Goal: Task Accomplishment & Management: Manage account settings

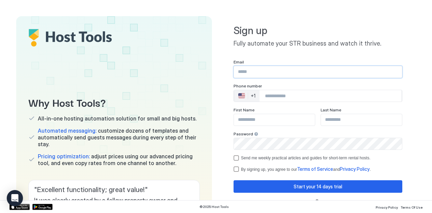
click at [239, 70] on input "Input Field" at bounding box center [318, 71] width 168 height 11
type input "**********"
click at [290, 98] on input "Phone Number input" at bounding box center [331, 96] width 142 height 12
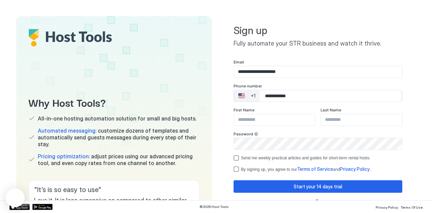
type input "**********"
type input "********"
type input "****"
click at [234, 171] on div "termsPrivacy" at bounding box center [236, 168] width 5 height 5
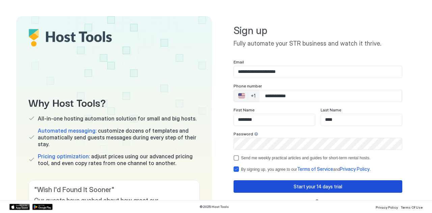
click at [268, 185] on button "Start your 14 days trial" at bounding box center [318, 186] width 169 height 12
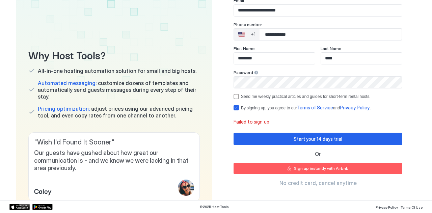
scroll to position [62, 0]
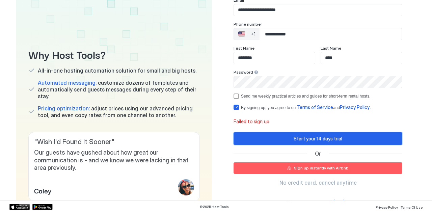
click at [300, 138] on div "Start your 14 days trial" at bounding box center [318, 138] width 49 height 7
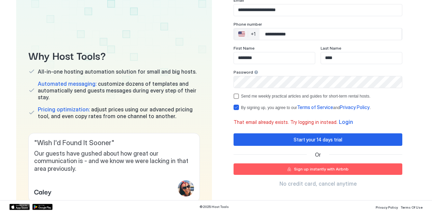
click at [339, 122] on span "Login" at bounding box center [346, 121] width 14 height 7
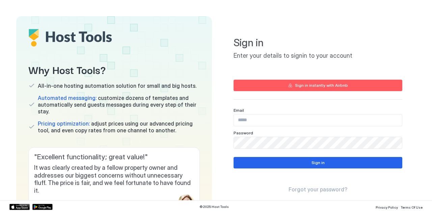
type input "**********"
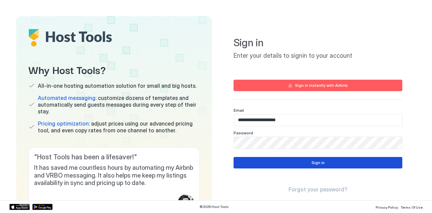
click at [302, 166] on button "Sign in" at bounding box center [318, 162] width 169 height 11
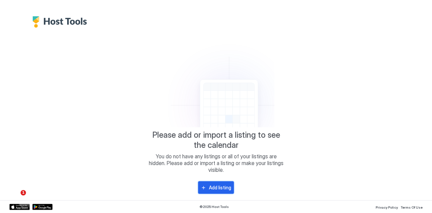
click at [213, 185] on div "Add listing" at bounding box center [220, 187] width 22 height 7
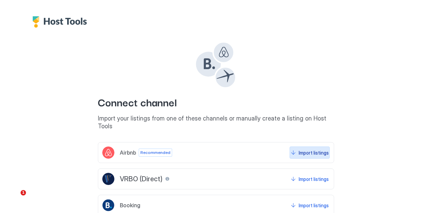
click at [310, 150] on button "Import listings" at bounding box center [310, 152] width 40 height 12
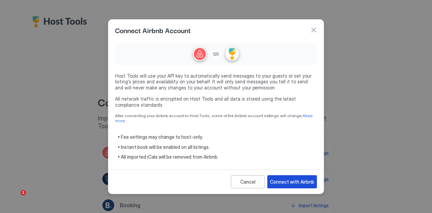
click at [279, 178] on div "Connect with Airbnb" at bounding box center [292, 181] width 44 height 7
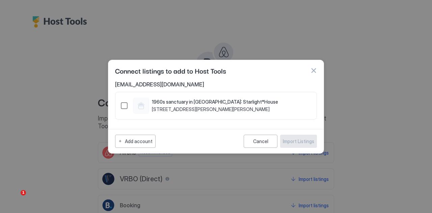
click at [125, 106] on div "1415959646812402907" at bounding box center [124, 105] width 7 height 7
click at [292, 144] on div "Import Listings" at bounding box center [298, 141] width 31 height 7
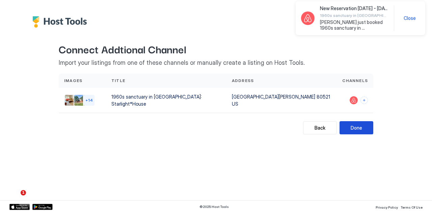
click at [363, 127] on button "Done" at bounding box center [357, 127] width 34 height 13
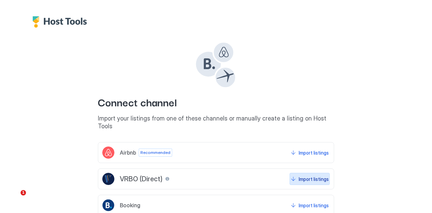
click at [322, 176] on div "Import listings" at bounding box center [314, 179] width 30 height 7
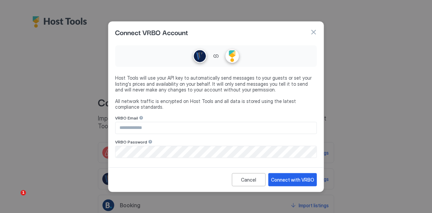
type input "**********"
click at [285, 182] on div "Connect with VRBO" at bounding box center [292, 179] width 43 height 7
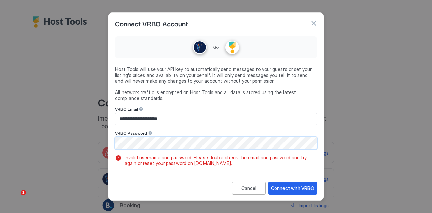
click at [42, 140] on div "**********" at bounding box center [216, 106] width 432 height 213
click at [276, 186] on div "Connect with VRBO" at bounding box center [292, 188] width 43 height 7
click at [84, 136] on div "**********" at bounding box center [216, 106] width 432 height 213
click at [286, 185] on div "Connect with VRBO" at bounding box center [292, 188] width 43 height 7
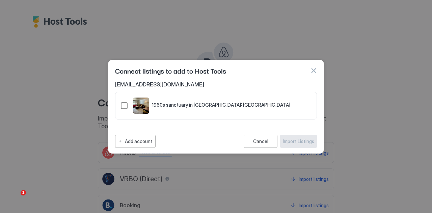
click at [125, 106] on div "321.4623431.5197599" at bounding box center [124, 105] width 7 height 7
click at [295, 142] on div "Import Listings" at bounding box center [298, 141] width 31 height 7
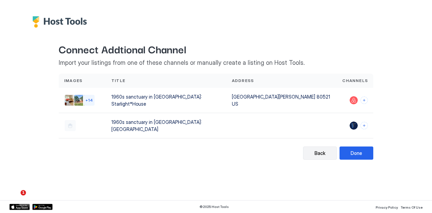
click at [322, 150] on div "Back" at bounding box center [320, 153] width 11 height 7
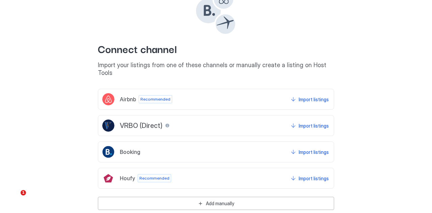
scroll to position [59, 0]
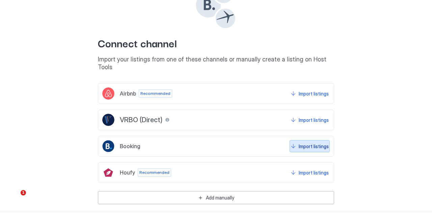
click at [305, 143] on div "Import listings" at bounding box center [314, 146] width 30 height 7
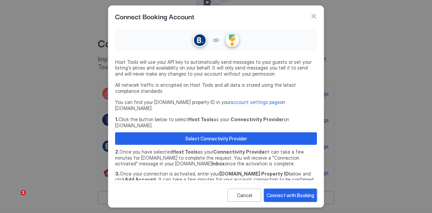
click at [275, 198] on div "Connect with Booking" at bounding box center [291, 195] width 48 height 7
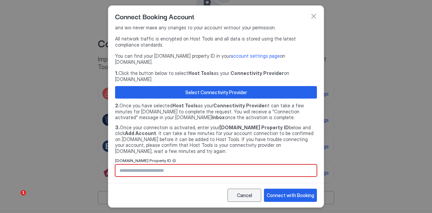
click at [253, 196] on button "Cancel" at bounding box center [245, 195] width 34 height 13
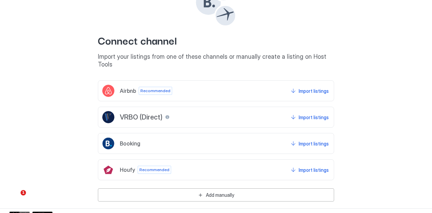
scroll to position [25, 0]
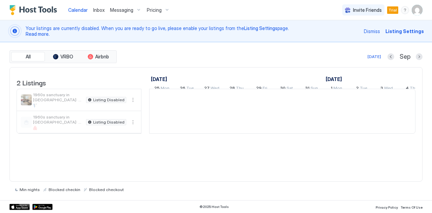
scroll to position [0, 375]
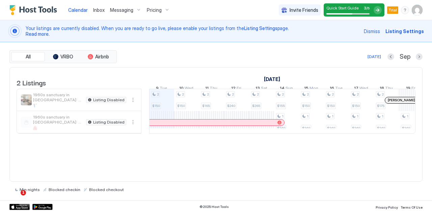
click at [415, 31] on span "Listing Settings" at bounding box center [404, 31] width 38 height 7
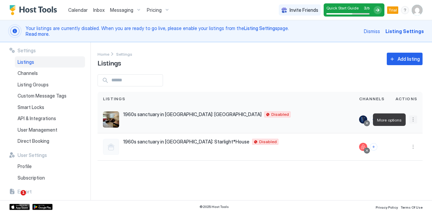
click at [411, 117] on button "More options" at bounding box center [413, 119] width 8 height 8
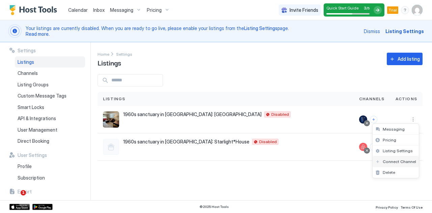
click at [388, 162] on span "Connect Channel" at bounding box center [399, 161] width 33 height 5
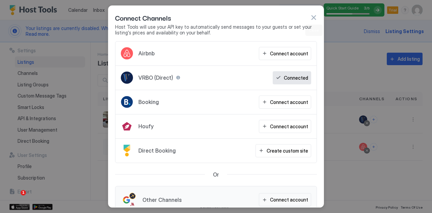
click at [313, 21] on button "button" at bounding box center [313, 17] width 7 height 7
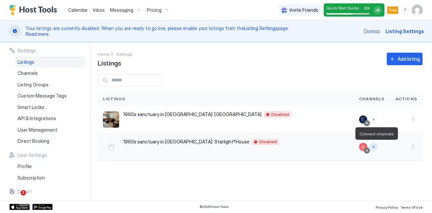
click at [374, 147] on button "Connect channels" at bounding box center [373, 146] width 7 height 7
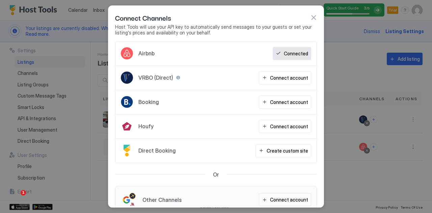
click at [314, 22] on div "Connect Channels" at bounding box center [216, 17] width 202 height 10
click at [315, 19] on button "button" at bounding box center [313, 17] width 7 height 7
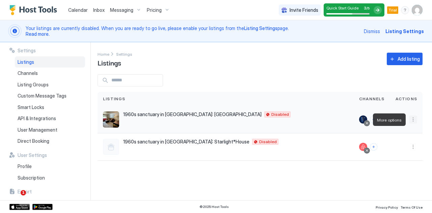
click at [414, 118] on button "More options" at bounding box center [413, 119] width 8 height 8
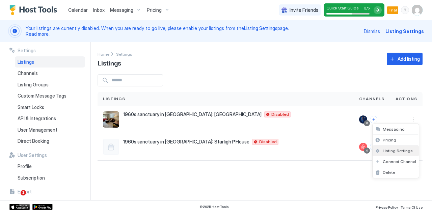
click at [401, 150] on span "Listing Settings" at bounding box center [398, 150] width 30 height 5
click at [30, 33] on span "Read more." at bounding box center [38, 34] width 24 height 6
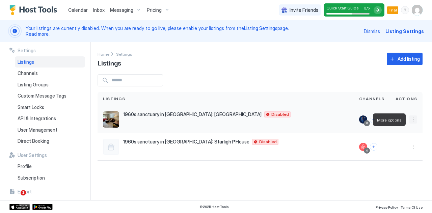
click at [411, 119] on button "More options" at bounding box center [413, 119] width 8 height 8
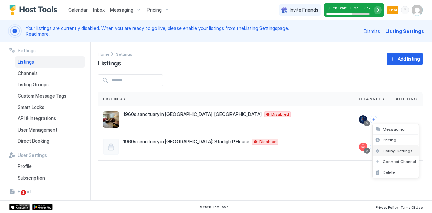
click at [387, 151] on span "Listing Settings" at bounding box center [398, 150] width 30 height 5
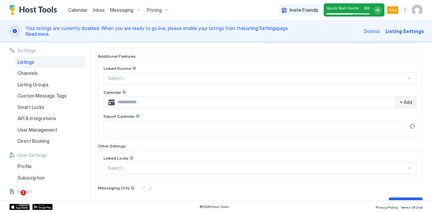
scroll to position [232, 0]
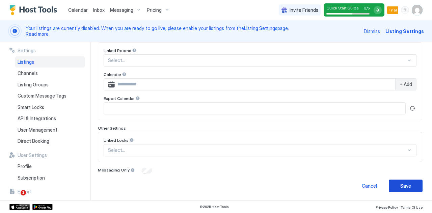
click at [400, 189] on div "Save" at bounding box center [405, 185] width 11 height 7
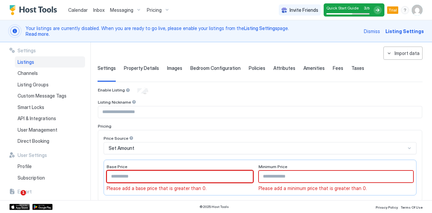
scroll to position [34, 0]
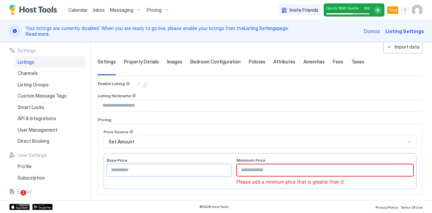
type input "***"
click at [255, 172] on input "Input Field" at bounding box center [325, 169] width 176 height 11
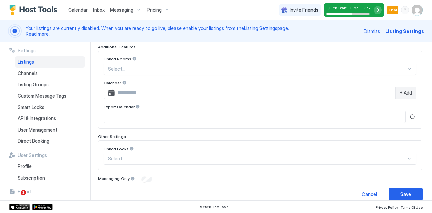
scroll to position [231, 0]
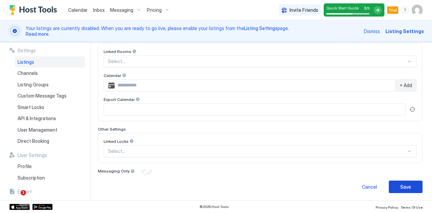
type input "***"
click at [403, 190] on div "Save" at bounding box center [405, 186] width 11 height 7
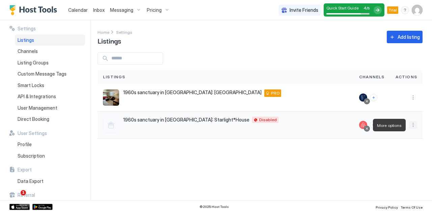
click at [415, 125] on button "More options" at bounding box center [413, 125] width 8 height 8
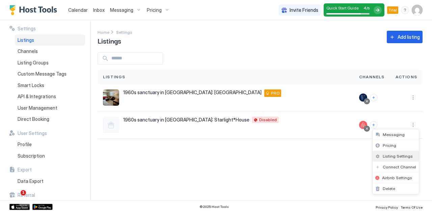
click at [398, 154] on span "Listing Settings" at bounding box center [398, 156] width 30 height 5
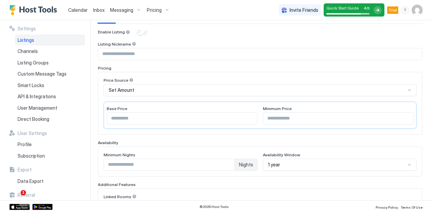
scroll to position [70, 0]
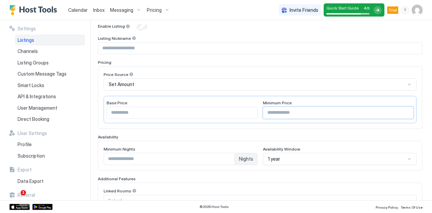
click at [271, 115] on input "Input Field" at bounding box center [338, 112] width 150 height 11
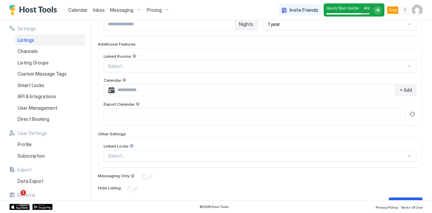
scroll to position [222, 0]
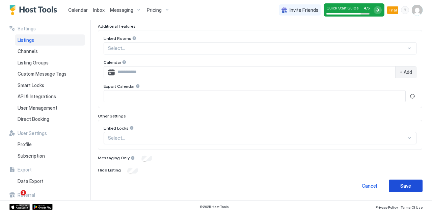
type input "***"
click at [401, 185] on div "Save" at bounding box center [405, 185] width 11 height 7
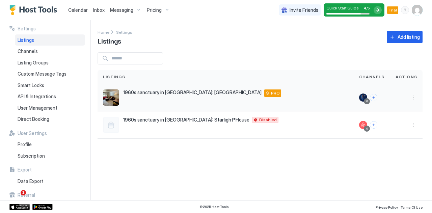
click at [317, 85] on div "1960s sanctuary in [GEOGRAPHIC_DATA]: [GEOGRAPHIC_DATA] PRO" at bounding box center [226, 97] width 256 height 27
click at [411, 127] on button "More options" at bounding box center [413, 125] width 8 height 8
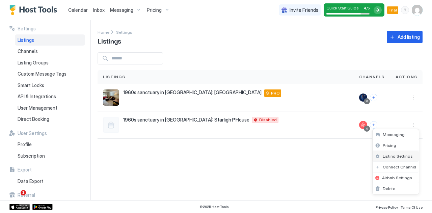
click at [398, 157] on span "Listing Settings" at bounding box center [398, 156] width 30 height 5
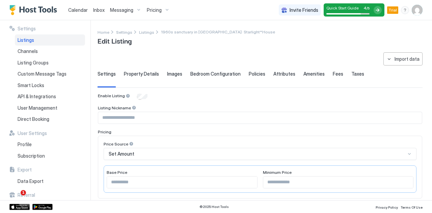
type input "***"
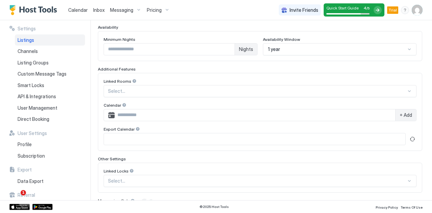
scroll to position [210, 0]
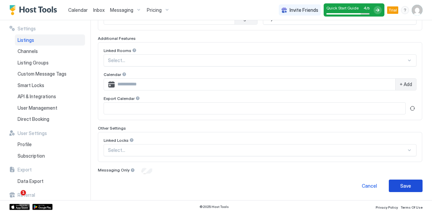
click at [393, 187] on button "Save" at bounding box center [406, 186] width 34 height 12
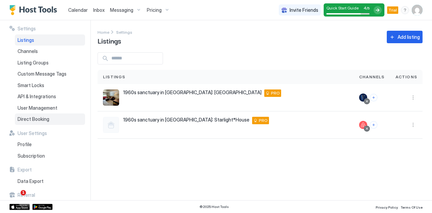
click at [41, 119] on span "Direct Booking" at bounding box center [34, 119] width 32 height 6
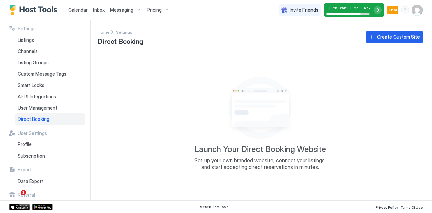
click at [332, 117] on div "Launch Your Direct Booking Website Set up your own branded website, connect you…" at bounding box center [260, 122] width 325 height 140
click at [390, 35] on div "Create Custom Site" at bounding box center [398, 36] width 43 height 7
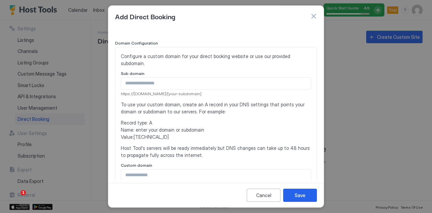
scroll to position [84, 0]
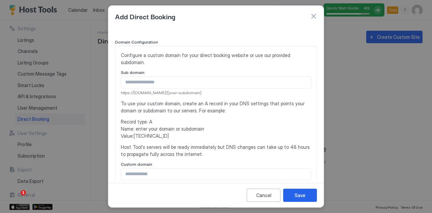
click at [224, 80] on input "Input Field" at bounding box center [216, 82] width 190 height 11
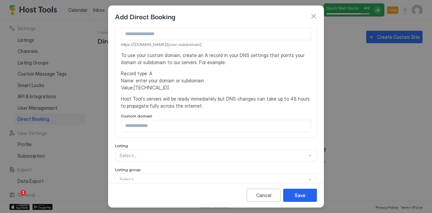
scroll to position [0, 0]
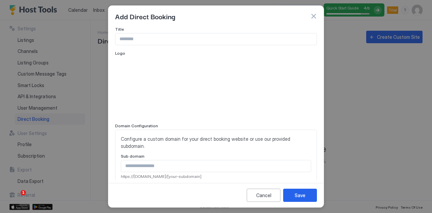
click at [238, 36] on input "Input Field" at bounding box center [215, 38] width 201 height 11
type input "**********"
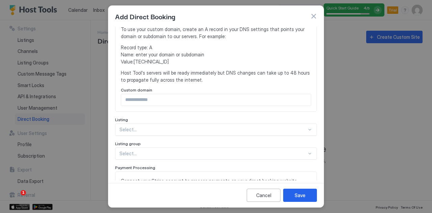
scroll to position [156, 0]
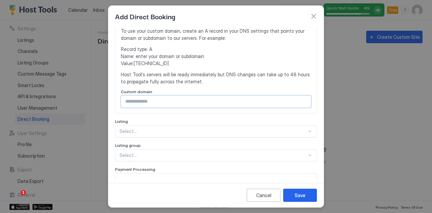
click at [155, 101] on input "Input Field" at bounding box center [216, 101] width 190 height 11
click at [156, 101] on input "Input Field" at bounding box center [216, 101] width 190 height 11
click at [304, 195] on div "Save" at bounding box center [300, 195] width 11 height 7
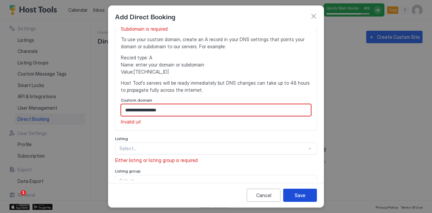
scroll to position [165, 0]
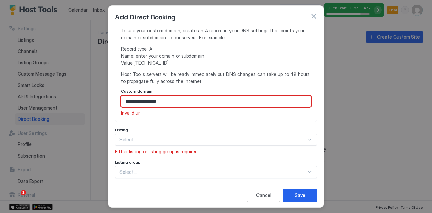
click at [125, 102] on input "**********" at bounding box center [216, 101] width 190 height 11
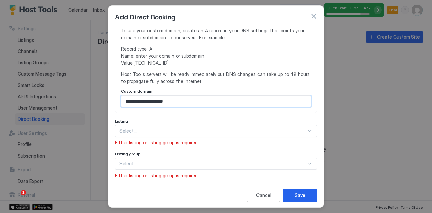
click at [206, 104] on input "**********" at bounding box center [216, 101] width 190 height 11
type input "**********"
click at [310, 196] on button "Save" at bounding box center [300, 195] width 34 height 13
click at [305, 134] on div "Select..." at bounding box center [216, 131] width 202 height 12
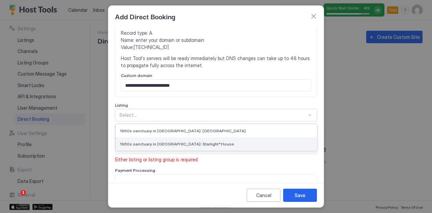
click at [239, 144] on div "1960s sanctuary in [GEOGRAPHIC_DATA]: Starlight*House" at bounding box center [216, 143] width 193 height 5
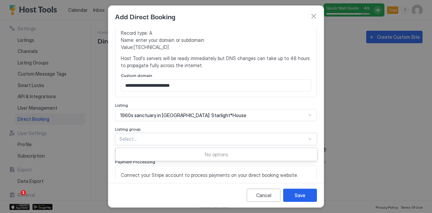
scroll to position [191, 0]
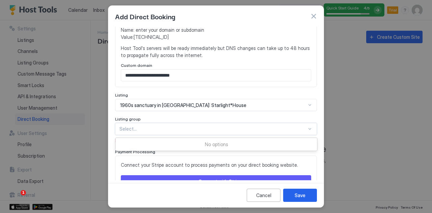
click at [306, 135] on div "Use Up and Down to choose options, press Enter to select the currently focused …" at bounding box center [216, 129] width 202 height 12
click at [306, 141] on div "No options" at bounding box center [216, 144] width 201 height 12
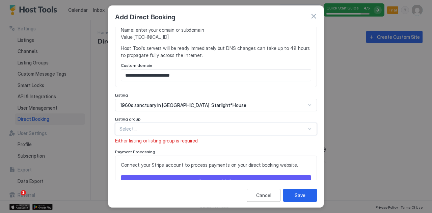
click at [307, 133] on div "Select..." at bounding box center [216, 129] width 202 height 12
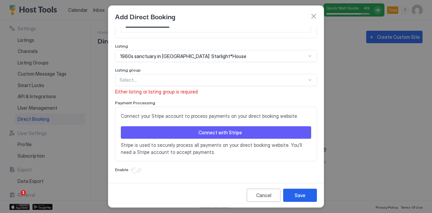
click at [307, 56] on div at bounding box center [309, 55] width 5 height 5
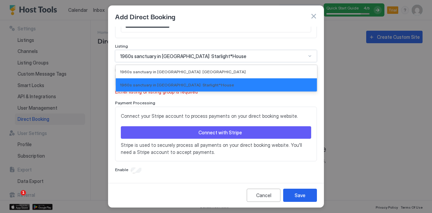
click at [307, 55] on div at bounding box center [309, 55] width 5 height 5
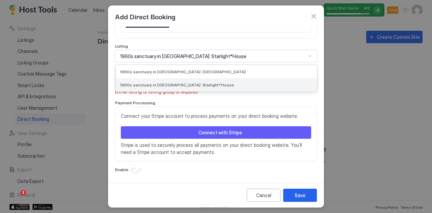
click at [206, 85] on span "1960s sanctuary in [GEOGRAPHIC_DATA]: Starlight*House" at bounding box center [177, 84] width 114 height 5
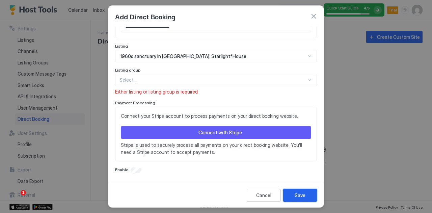
click at [298, 194] on div "Save" at bounding box center [300, 195] width 11 height 7
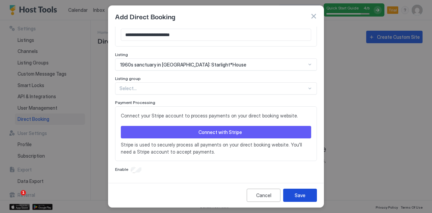
click at [298, 194] on div "Save" at bounding box center [300, 195] width 11 height 7
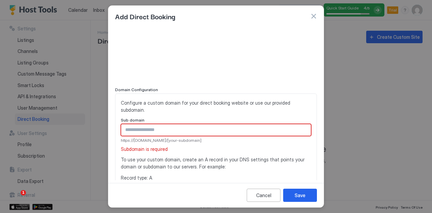
scroll to position [37, 0]
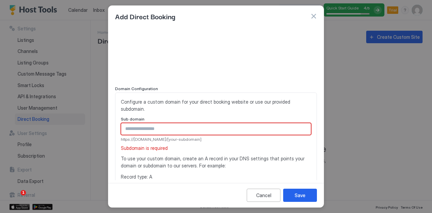
click at [217, 136] on span "https://[DOMAIN_NAME]/[your-subdomain]" at bounding box center [216, 139] width 190 height 6
click at [192, 130] on input "Input Field" at bounding box center [216, 128] width 190 height 11
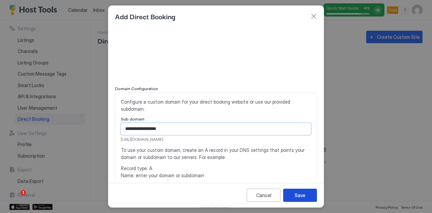
type input "**********"
click at [300, 202] on button "Save" at bounding box center [300, 195] width 34 height 13
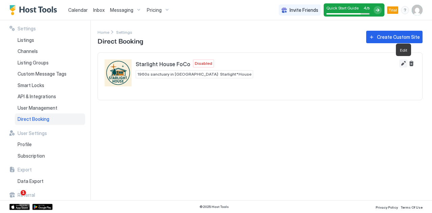
click at [403, 61] on button "Edit" at bounding box center [403, 63] width 8 height 8
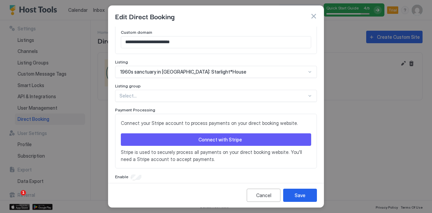
scroll to position [223, 0]
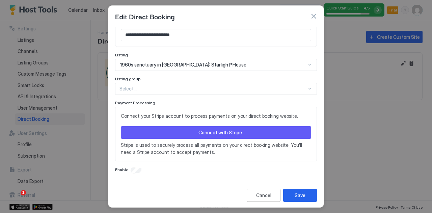
click at [229, 130] on div "Connect with Stripe" at bounding box center [220, 132] width 44 height 7
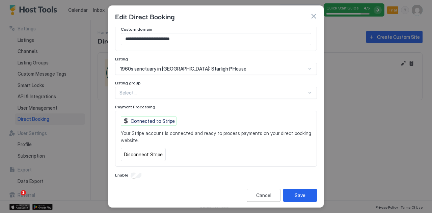
scroll to position [224, 0]
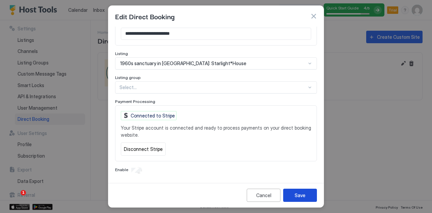
click at [302, 195] on div "Save" at bounding box center [300, 195] width 11 height 7
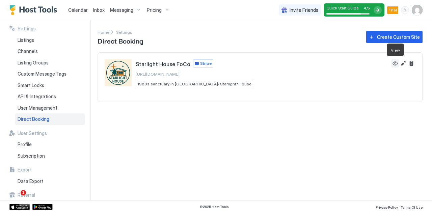
click at [395, 64] on button "View" at bounding box center [395, 63] width 8 height 8
click at [404, 63] on button "Edit" at bounding box center [403, 63] width 8 height 8
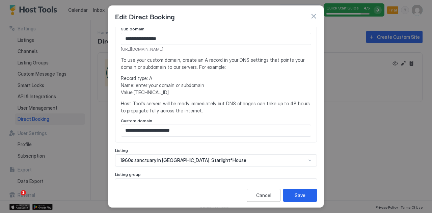
scroll to position [119, 0]
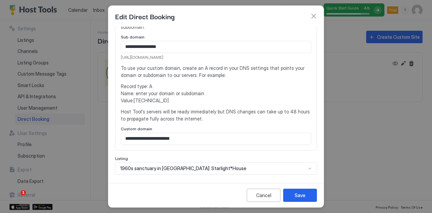
drag, startPoint x: 214, startPoint y: 57, endPoint x: 117, endPoint y: 60, distance: 96.6
click at [117, 60] on div "**********" at bounding box center [216, 80] width 202 height 140
copy span "[URL][DOMAIN_NAME]"
click at [272, 192] on button "Cancel" at bounding box center [264, 195] width 34 height 13
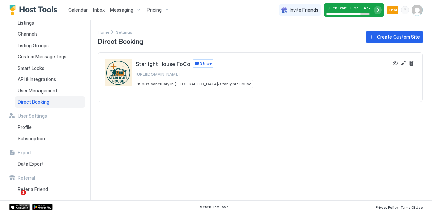
scroll to position [0, 0]
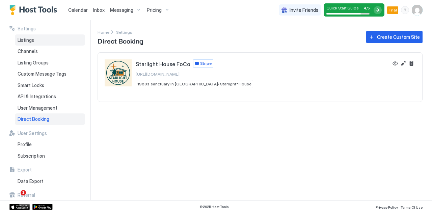
click at [27, 37] on span "Listings" at bounding box center [26, 40] width 17 height 6
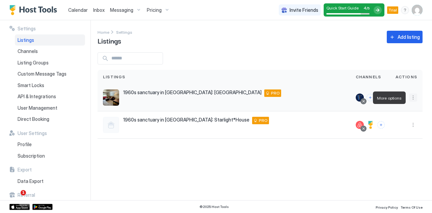
click at [414, 97] on button "More options" at bounding box center [413, 97] width 8 height 8
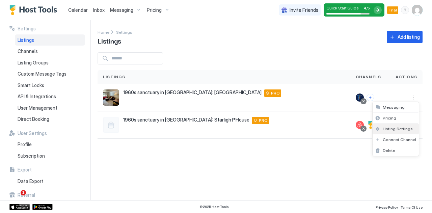
click at [393, 126] on span "Listing Settings" at bounding box center [398, 128] width 30 height 5
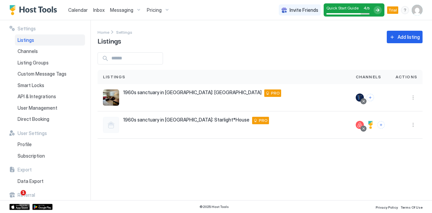
click at [351, 4] on div "Quick Start Guide 4 / 5" at bounding box center [354, 9] width 61 height 13
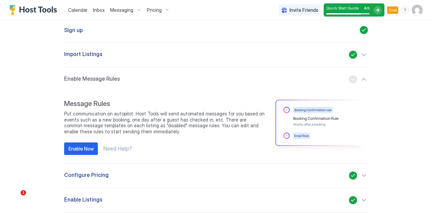
scroll to position [72, 0]
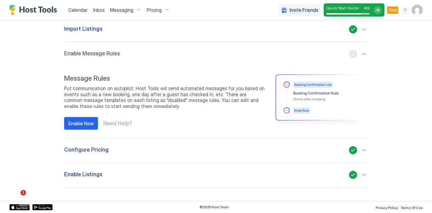
click at [76, 123] on div "Enable Now" at bounding box center [81, 123] width 25 height 7
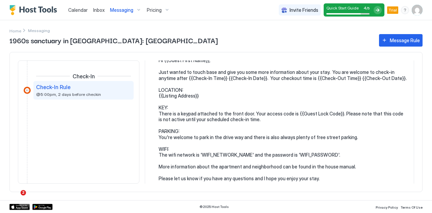
scroll to position [49, 0]
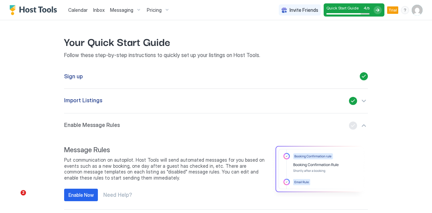
click at [86, 9] on span "Calendar" at bounding box center [78, 10] width 20 height 6
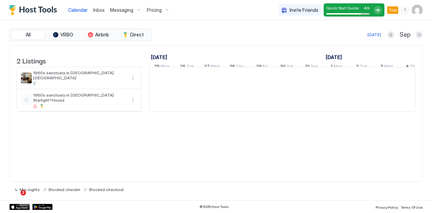
scroll to position [0, 375]
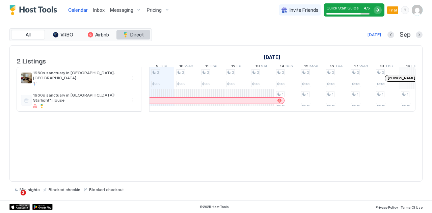
click at [135, 34] on span "Direct" at bounding box center [137, 35] width 14 height 6
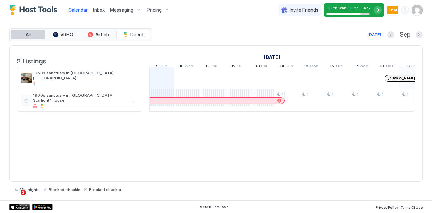
click at [27, 37] on span "All" at bounding box center [28, 35] width 5 height 6
